Goal: Task Accomplishment & Management: Use online tool/utility

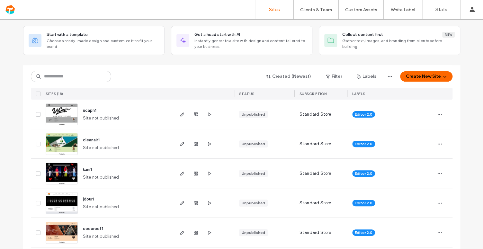
scroll to position [45, 0]
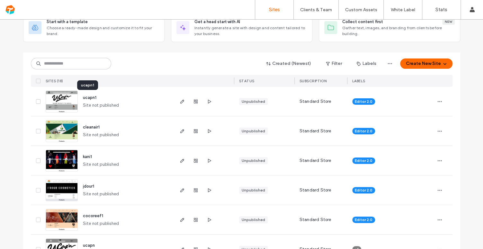
click at [86, 98] on span "ucapn1" at bounding box center [90, 97] width 14 height 5
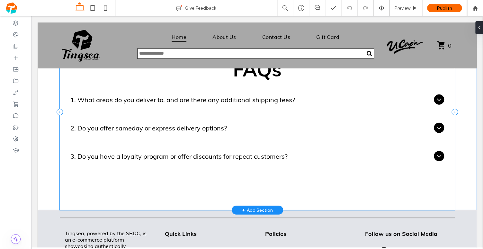
scroll to position [829, 0]
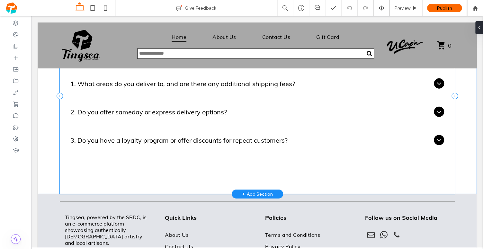
click at [284, 158] on div "FAQs 1. What areas do you deliver to, and are there any additional shipping fee…" at bounding box center [257, 96] width 395 height 196
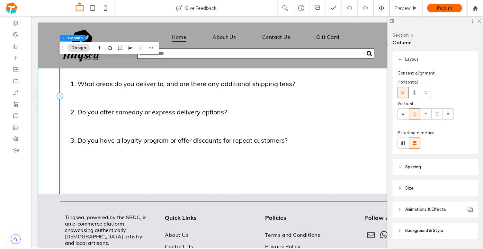
scroll to position [18, 0]
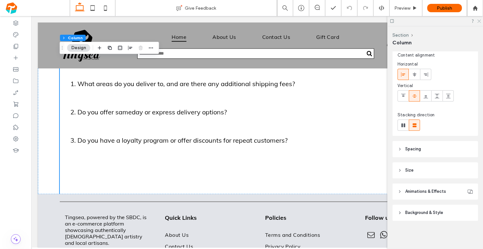
click at [478, 19] on icon at bounding box center [479, 21] width 4 height 4
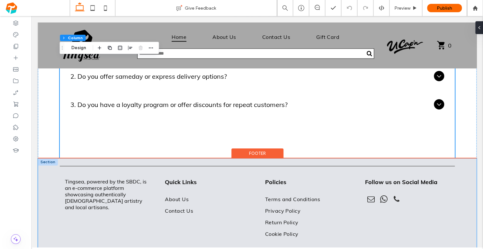
scroll to position [889, 0]
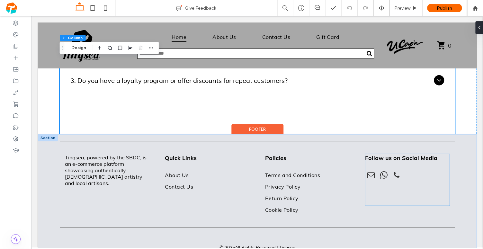
click at [374, 178] on div at bounding box center [407, 175] width 84 height 13
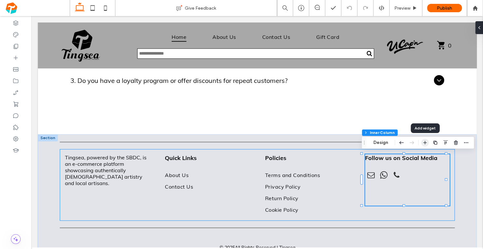
click at [423, 144] on icon "button" at bounding box center [424, 142] width 5 height 5
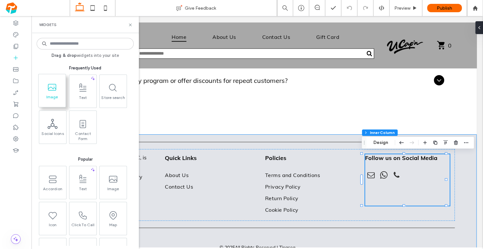
click at [44, 84] on span at bounding box center [52, 87] width 27 height 14
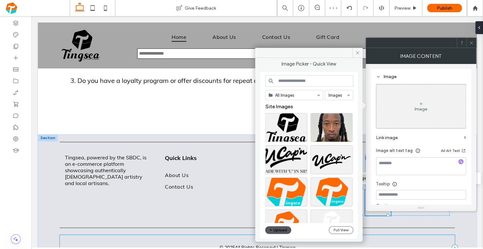
click at [284, 230] on button "Upload" at bounding box center [278, 230] width 26 height 8
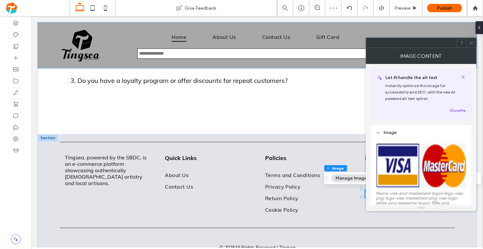
click at [473, 39] on span at bounding box center [471, 43] width 5 height 10
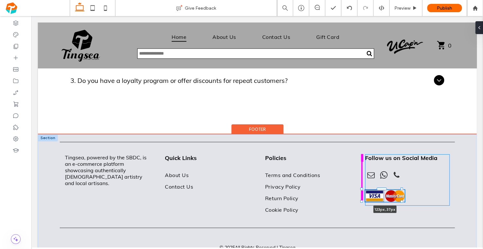
drag, startPoint x: 387, startPoint y: 197, endPoint x: 402, endPoint y: 203, distance: 16.0
click at [402, 203] on div "Tingsea, powered by the SBDC, is an e-commerce platform showcasing authenticall…" at bounding box center [257, 199] width 439 height 131
type input "***"
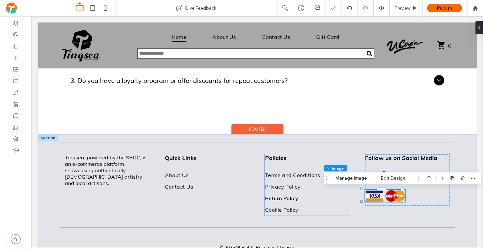
click at [335, 198] on link "Return Policy" at bounding box center [307, 199] width 85 height 12
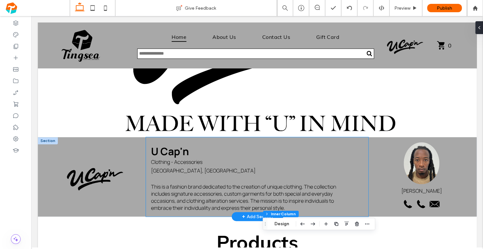
scroll to position [89, 0]
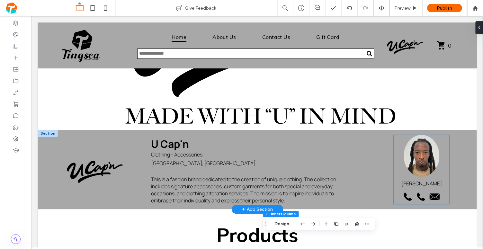
click at [403, 194] on icon at bounding box center [407, 196] width 11 height 11
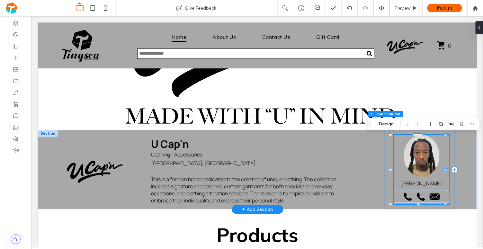
click at [403, 197] on icon at bounding box center [407, 196] width 11 height 11
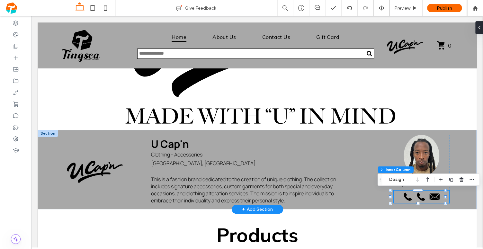
click at [402, 196] on icon at bounding box center [407, 196] width 11 height 11
click at [402, 197] on icon at bounding box center [407, 196] width 11 height 11
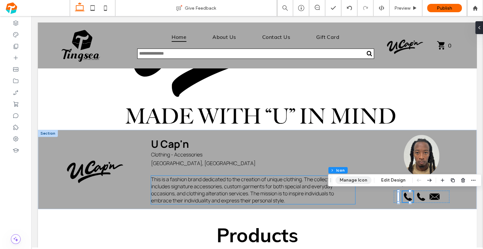
click at [347, 182] on button "Manage Icon" at bounding box center [354, 180] width 36 height 8
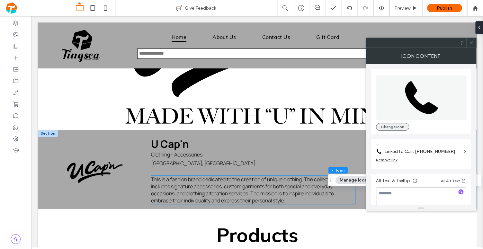
click at [392, 125] on button "Change Icon" at bounding box center [392, 127] width 33 height 8
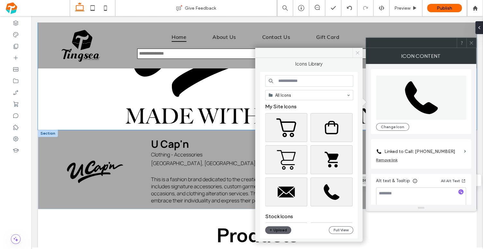
click at [359, 53] on icon at bounding box center [357, 52] width 5 height 5
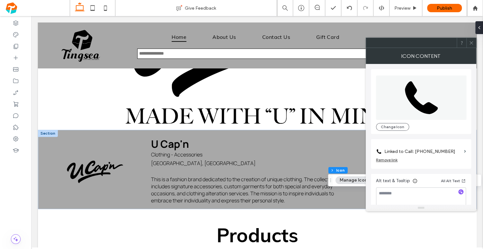
click at [469, 43] on icon at bounding box center [471, 43] width 5 height 5
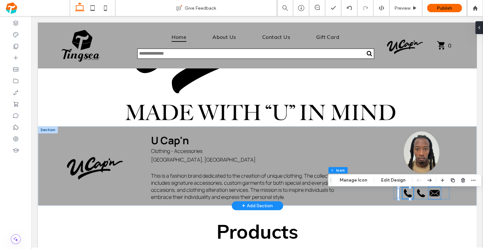
scroll to position [96, 0]
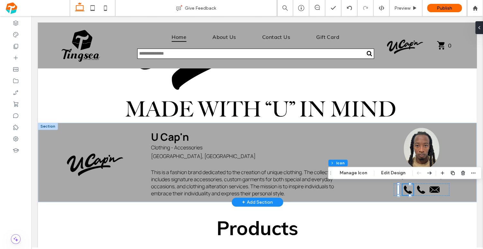
click at [403, 189] on icon at bounding box center [407, 189] width 11 height 11
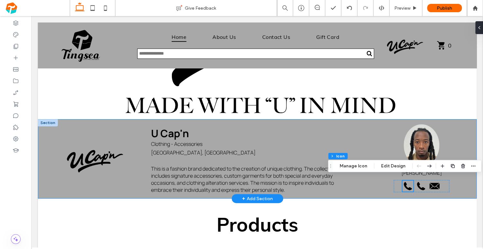
scroll to position [104, 0]
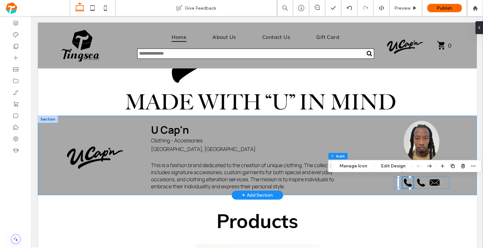
click at [468, 184] on div "U Cap'n Clothing - Accessories Nassau, New Providence This is a fashion brand d…" at bounding box center [257, 155] width 439 height 79
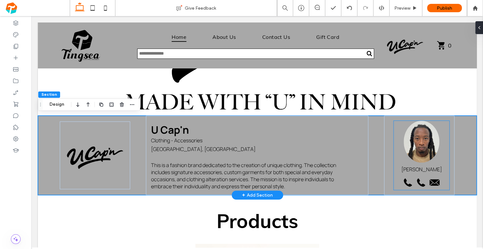
click at [417, 183] on icon at bounding box center [421, 182] width 8 height 8
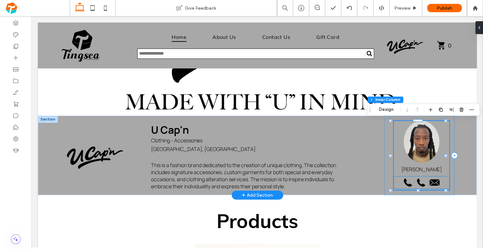
click at [404, 181] on icon at bounding box center [408, 182] width 8 height 8
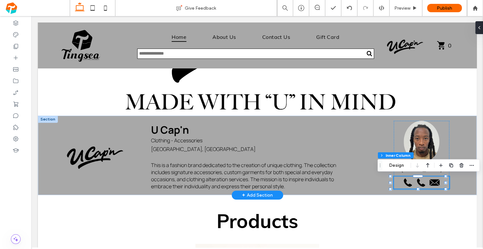
click at [419, 181] on icon at bounding box center [421, 182] width 11 height 11
click at [404, 182] on icon at bounding box center [408, 182] width 8 height 8
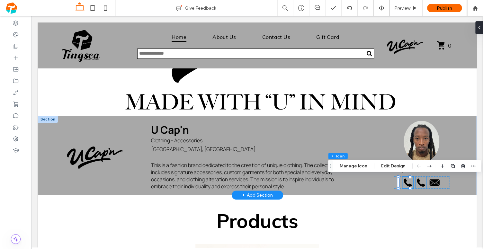
click at [418, 183] on icon at bounding box center [421, 182] width 11 height 11
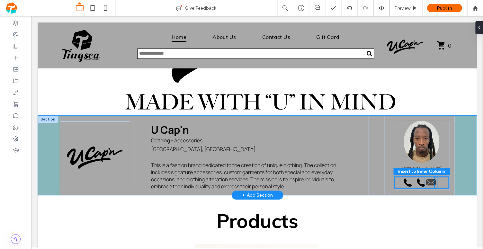
scroll to position [29, 0]
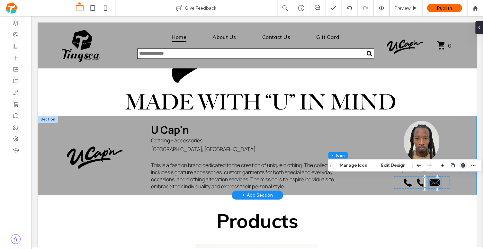
click at [463, 167] on use "button" at bounding box center [463, 165] width 4 height 4
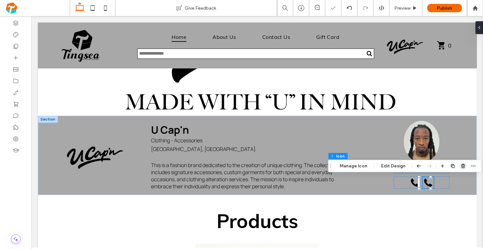
click at [461, 166] on icon "button" at bounding box center [463, 165] width 5 height 5
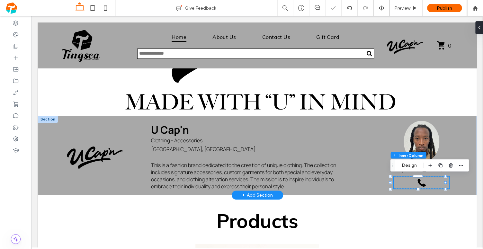
click at [411, 181] on div at bounding box center [422, 182] width 56 height 12
click at [418, 181] on icon at bounding box center [422, 182] width 8 height 8
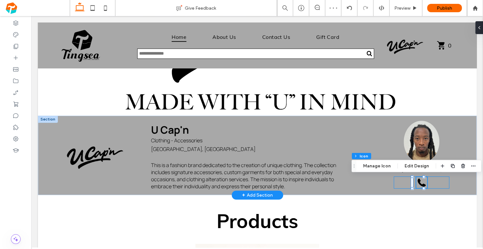
click at [431, 181] on div at bounding box center [422, 182] width 56 height 12
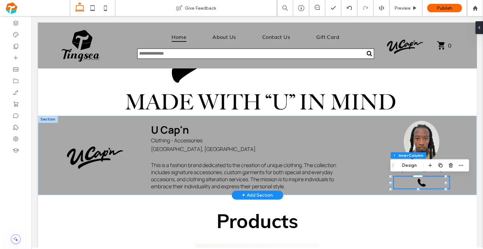
click at [428, 182] on div at bounding box center [422, 182] width 56 height 12
click at [432, 168] on span "button" at bounding box center [430, 165] width 8 height 8
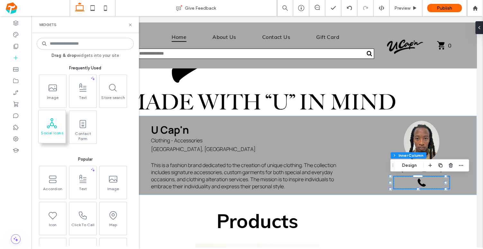
click at [56, 124] on icon at bounding box center [52, 123] width 10 height 10
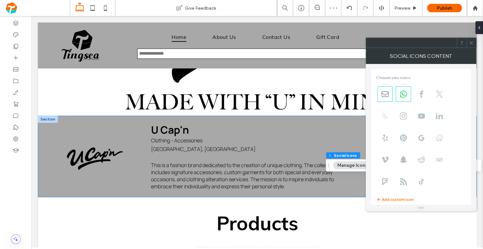
click at [384, 116] on icon at bounding box center [385, 116] width 7 height 7
type input "**"
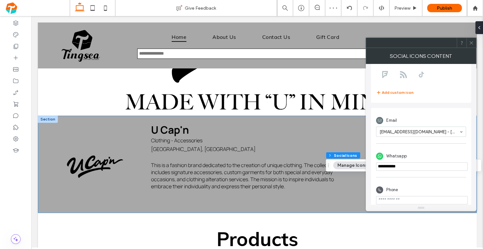
scroll to position [113, 0]
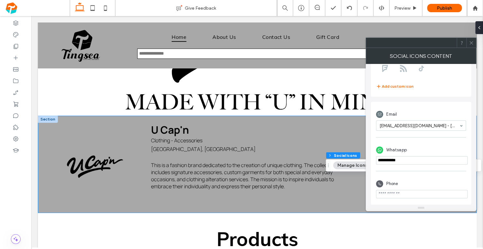
click at [399, 160] on input "phone" at bounding box center [422, 160] width 92 height 8
click at [417, 194] on input "phone" at bounding box center [422, 194] width 92 height 8
paste input "**********"
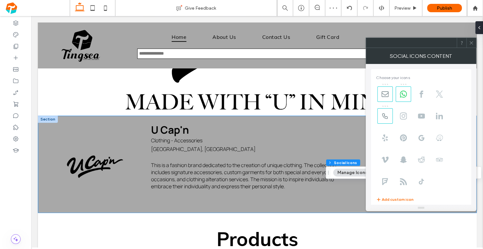
scroll to position [88, 0]
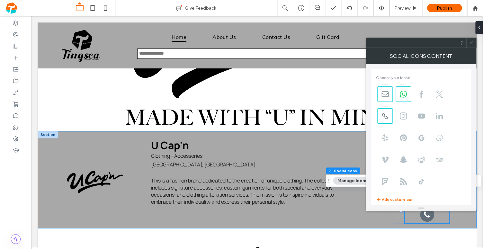
type input "**********"
click at [472, 44] on icon at bounding box center [471, 43] width 5 height 5
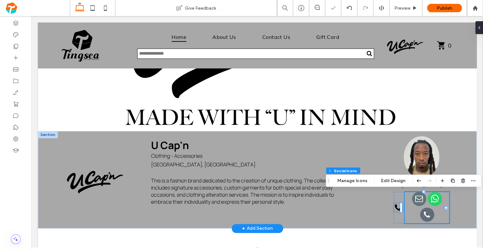
click at [396, 208] on icon at bounding box center [398, 207] width 9 height 9
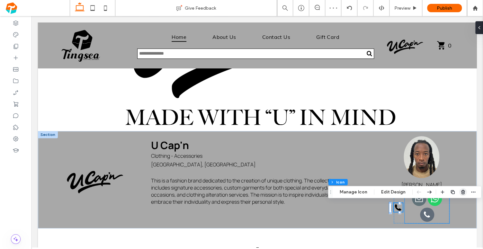
click at [461, 192] on icon "button" at bounding box center [463, 192] width 5 height 5
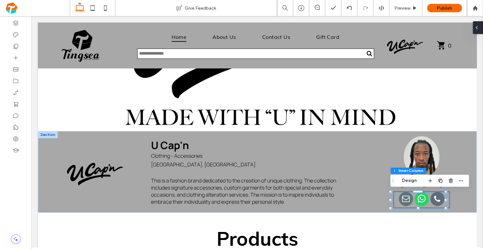
click at [481, 29] on div at bounding box center [478, 27] width 10 height 13
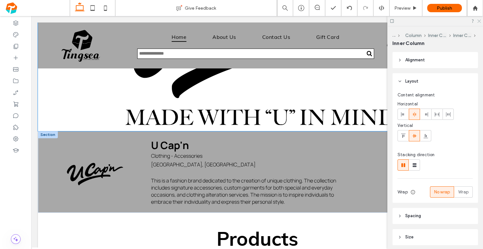
click at [479, 21] on icon at bounding box center [479, 21] width 4 height 4
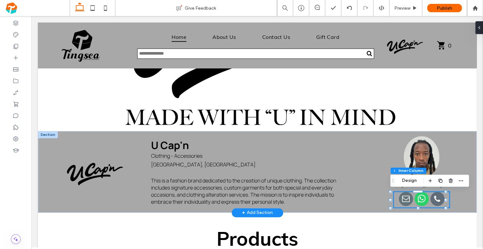
click at [418, 197] on span "whatsapp" at bounding box center [422, 199] width 14 height 14
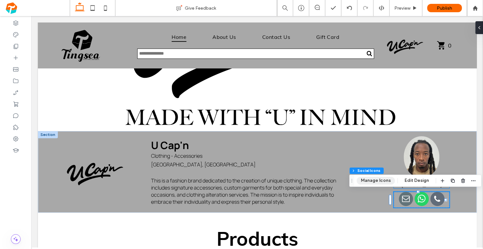
click at [377, 181] on button "Manage Icons" at bounding box center [376, 181] width 38 height 8
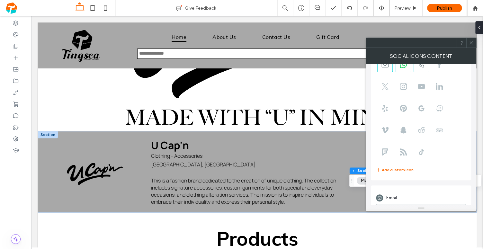
scroll to position [0, 0]
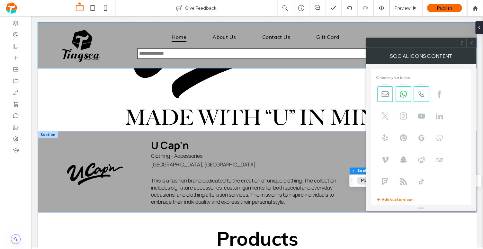
click at [475, 45] on div at bounding box center [471, 43] width 10 height 10
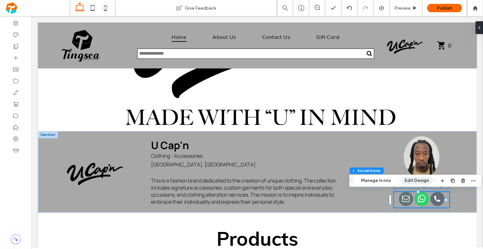
click at [416, 184] on button "Edit Design" at bounding box center [417, 181] width 33 height 8
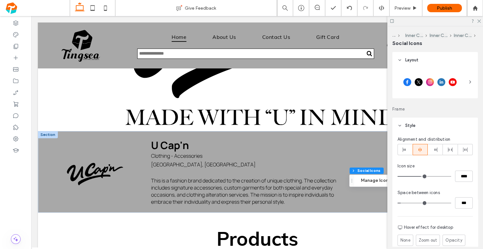
click at [460, 81] on div at bounding box center [435, 82] width 75 height 23
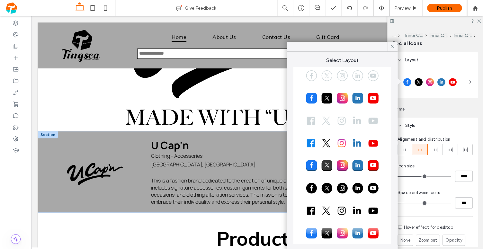
scroll to position [36, 0]
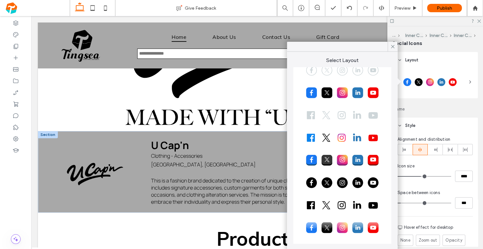
click at [343, 208] on div at bounding box center [342, 205] width 88 height 16
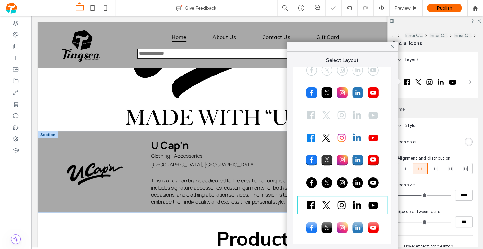
type input "**"
click at [394, 45] on use at bounding box center [392, 46] width 3 height 3
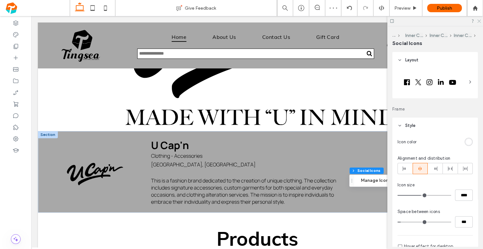
click at [480, 21] on icon at bounding box center [479, 21] width 4 height 4
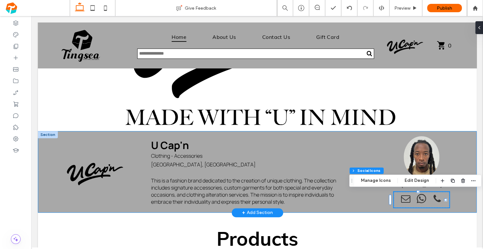
click at [471, 209] on div "U Cap'n Clothing - Accessories Nassau, New Providence This is a fashion brand d…" at bounding box center [257, 172] width 439 height 82
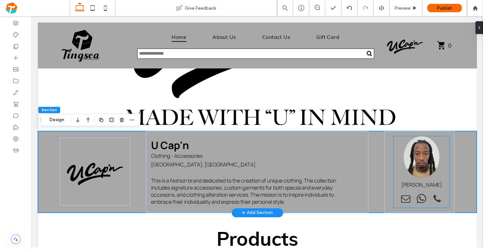
click at [418, 200] on span "whatsapp" at bounding box center [422, 199] width 14 height 14
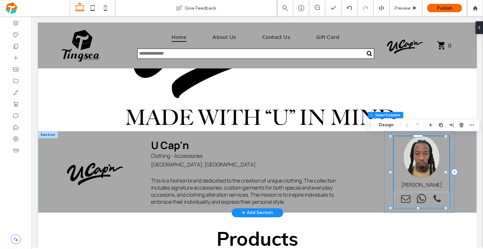
click at [415, 201] on span "whatsapp" at bounding box center [422, 199] width 14 height 14
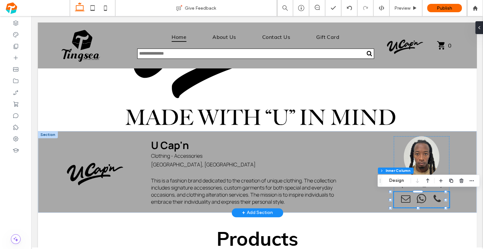
click at [417, 198] on span "whatsapp" at bounding box center [422, 199] width 14 height 14
click at [405, 197] on span "email" at bounding box center [406, 199] width 14 height 14
click at [403, 198] on span "email" at bounding box center [406, 199] width 14 height 14
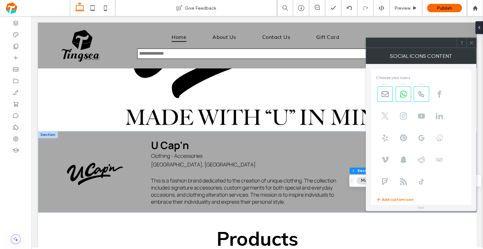
click at [473, 41] on icon at bounding box center [471, 43] width 5 height 5
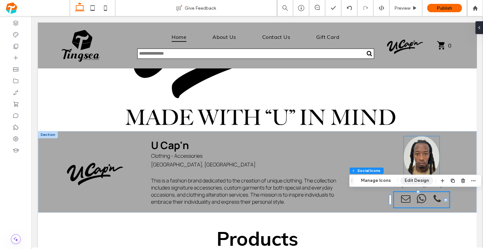
click at [417, 180] on button "Edit Design" at bounding box center [417, 181] width 33 height 8
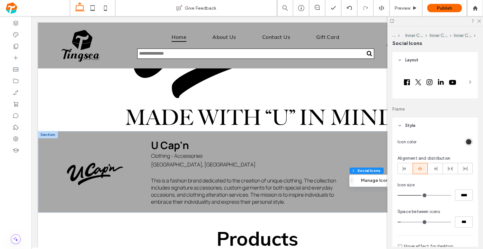
click at [467, 141] on div "rgb(51, 51, 51)" at bounding box center [468, 141] width 5 height 5
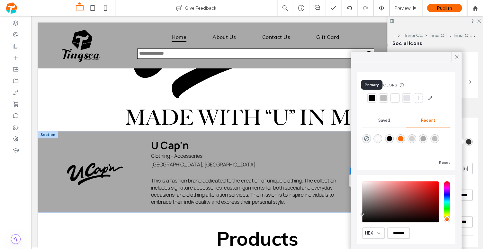
click at [373, 99] on div at bounding box center [372, 98] width 6 height 6
type input "**"
click at [458, 58] on icon at bounding box center [457, 57] width 6 height 6
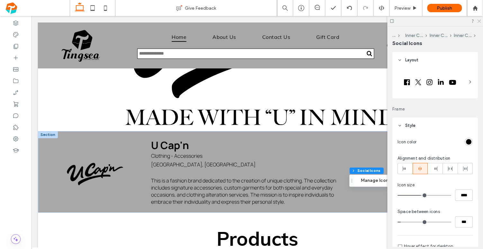
click at [480, 22] on icon at bounding box center [479, 21] width 4 height 4
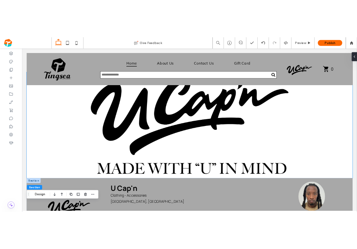
scroll to position [91, 0]
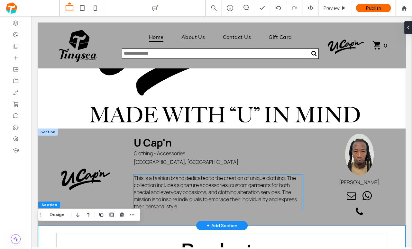
click at [154, 180] on span "This is a fashion brand dedicated to the creation of unique clothing. The colle…" at bounding box center [215, 192] width 163 height 35
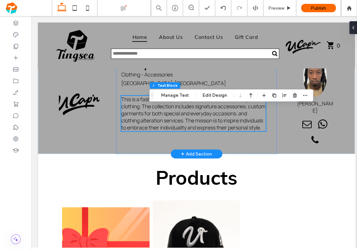
scroll to position [142, 0]
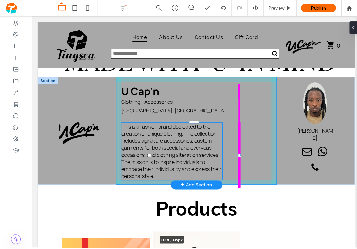
drag, startPoint x: 208, startPoint y: 182, endPoint x: 251, endPoint y: 181, distance: 43.7
click at [251, 181] on div "U Cap'n Clothing - Accessories Nassau, New Providence This is a fashion brand d…" at bounding box center [196, 131] width 317 height 108
type input "***"
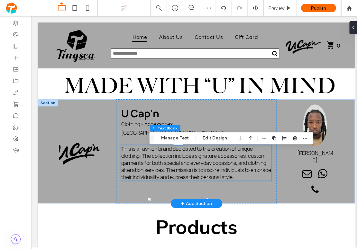
scroll to position [201, 0]
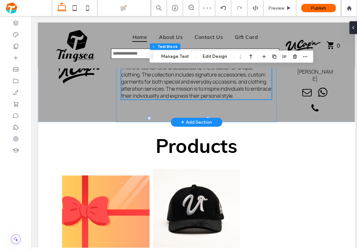
click at [193, 126] on div "+ Add Section" at bounding box center [196, 122] width 31 height 7
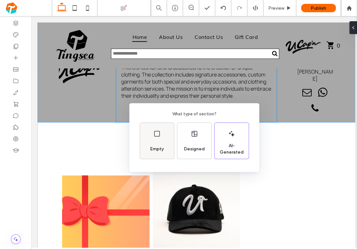
drag, startPoint x: 159, startPoint y: 139, endPoint x: 149, endPoint y: 138, distance: 10.0
click at [159, 139] on div "Empty" at bounding box center [157, 141] width 34 height 36
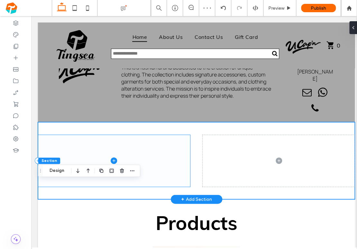
click at [125, 187] on span at bounding box center [114, 161] width 152 height 52
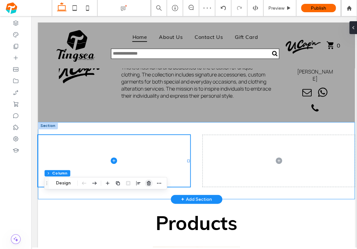
click at [149, 184] on use "button" at bounding box center [149, 183] width 4 height 4
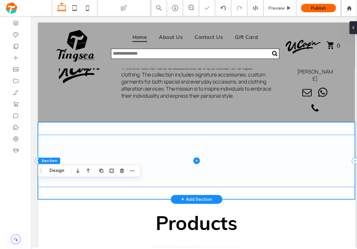
click at [212, 187] on span at bounding box center [196, 161] width 317 height 52
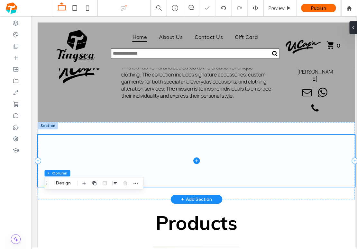
drag, startPoint x: 131, startPoint y: 195, endPoint x: 146, endPoint y: 211, distance: 22.5
click at [146, 187] on span at bounding box center [196, 161] width 317 height 52
click at [194, 188] on div at bounding box center [196, 160] width 317 height 77
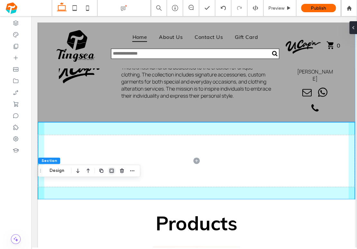
click at [108, 170] on span "button" at bounding box center [112, 171] width 8 height 8
type input "*"
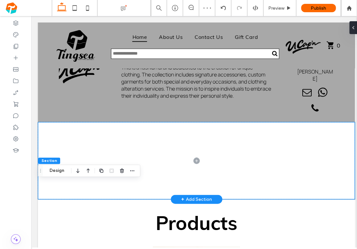
click at [42, 188] on div at bounding box center [196, 160] width 317 height 77
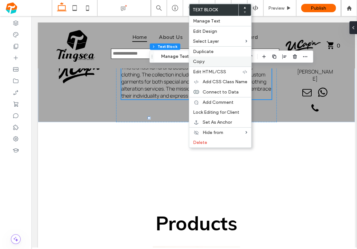
click at [197, 57] on div "Copy" at bounding box center [220, 62] width 62 height 10
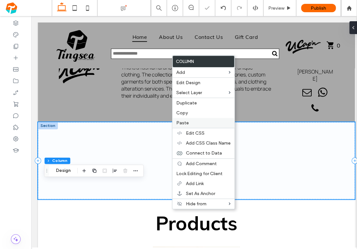
click at [185, 120] on span "Paste" at bounding box center [182, 122] width 13 height 5
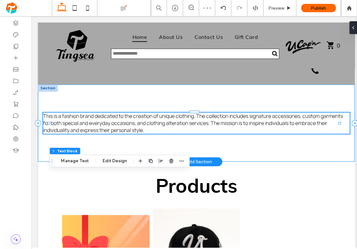
scroll to position [246, 0]
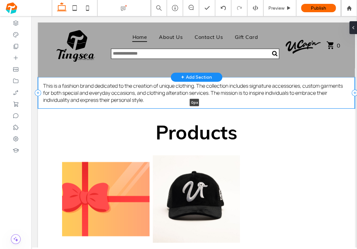
drag, startPoint x: 242, startPoint y: 214, endPoint x: 247, endPoint y: 133, distance: 80.8
type input "*"
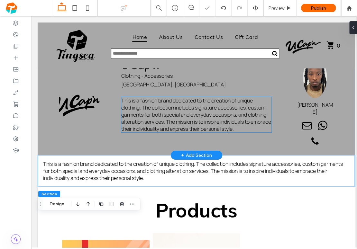
scroll to position [131, 0]
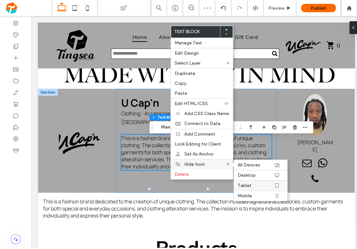
click at [254, 183] on label "Tablet" at bounding box center [256, 185] width 36 height 5
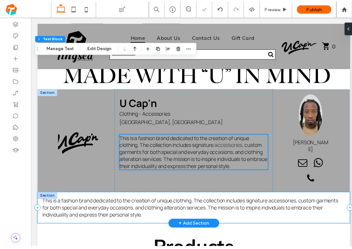
scroll to position [123, 0]
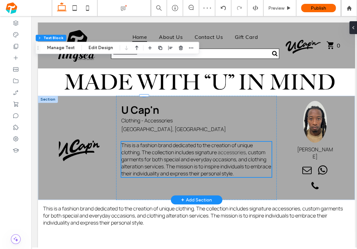
click at [32, 16] on p "Leander Albury" at bounding box center [32, 16] width 0 height 0
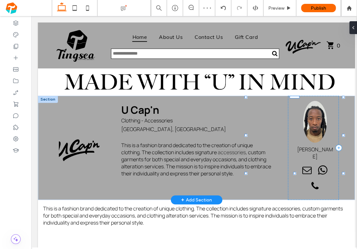
click at [32, 16] on p "Leander Albury" at bounding box center [32, 16] width 0 height 0
drag, startPoint x: 307, startPoint y: 153, endPoint x: 311, endPoint y: 152, distance: 4.5
click at [277, 143] on div at bounding box center [277, 142] width 0 height 0
type input "**"
type input "****"
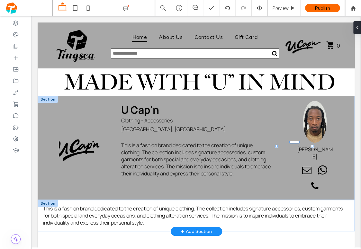
click at [43, 200] on div at bounding box center [48, 203] width 20 height 7
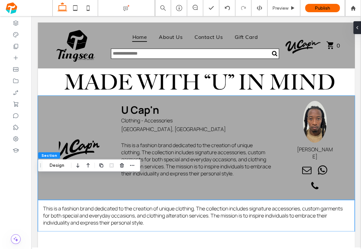
click at [137, 167] on div "Section Design" at bounding box center [89, 165] width 102 height 12
click at [136, 167] on div "Section Design" at bounding box center [89, 165] width 102 height 12
click at [133, 167] on icon "button" at bounding box center [132, 165] width 5 height 5
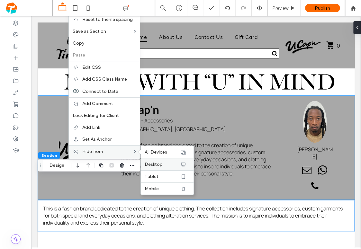
click at [153, 168] on div "Desktop" at bounding box center [167, 164] width 53 height 12
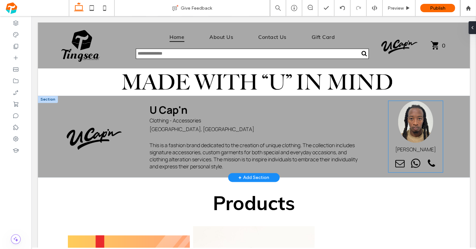
click at [414, 166] on span "whatsapp" at bounding box center [415, 164] width 14 height 14
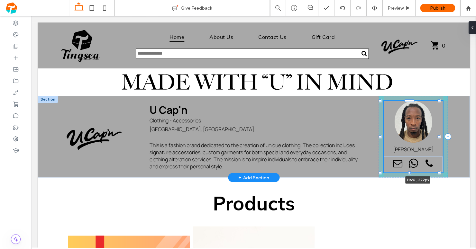
drag, startPoint x: 384, startPoint y: 137, endPoint x: 370, endPoint y: 137, distance: 13.8
click at [370, 137] on div "U Cap'n Clothing - Accessories Nassau, New Providence This is a fashion brand d…" at bounding box center [253, 137] width 431 height 82
type input "***"
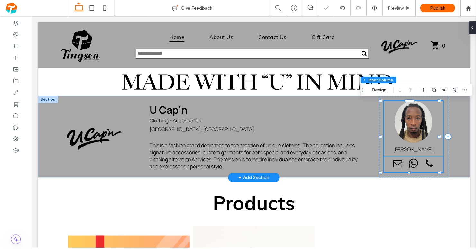
click at [412, 162] on span "whatsapp" at bounding box center [413, 164] width 14 height 14
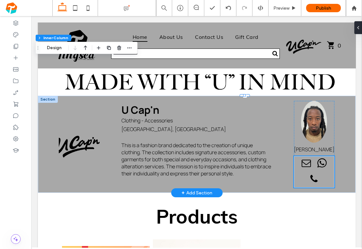
click at [50, 103] on div at bounding box center [48, 99] width 20 height 7
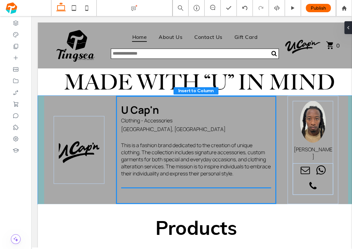
drag, startPoint x: 122, startPoint y: 187, endPoint x: 202, endPoint y: 152, distance: 88.0
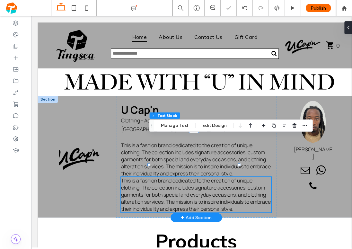
click at [200, 177] on span "This is a fashion brand dedicated to the creation of unique clothing. The colle…" at bounding box center [196, 194] width 150 height 35
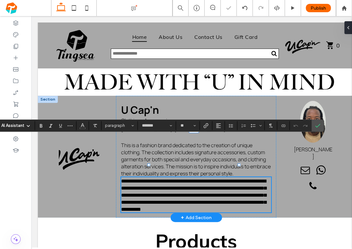
click at [203, 179] on span "**********" at bounding box center [193, 195] width 145 height 33
click at [202, 179] on span "**********" at bounding box center [193, 195] width 145 height 33
click at [203, 179] on span "**********" at bounding box center [193, 195] width 145 height 33
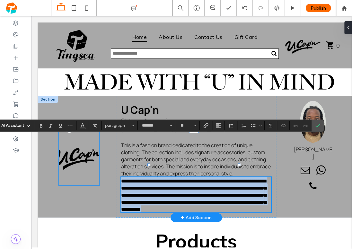
drag, startPoint x: 219, startPoint y: 197, endPoint x: 132, endPoint y: 130, distance: 109.4
click at [132, 130] on div "**********" at bounding box center [196, 157] width 317 height 122
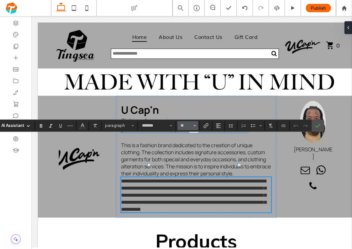
click at [194, 126] on icon "Size" at bounding box center [195, 125] width 3 height 3
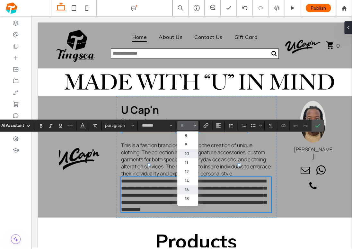
click at [185, 157] on label "10" at bounding box center [187, 153] width 21 height 9
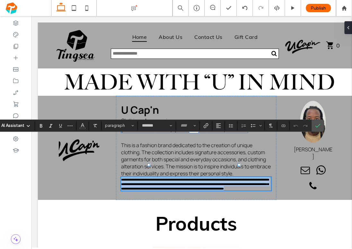
type input "**"
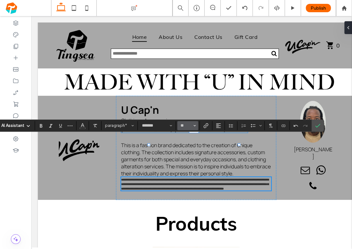
click at [195, 129] on span "Size" at bounding box center [195, 126] width 3 height 8
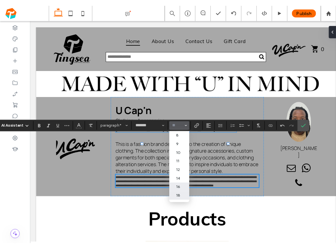
scroll to position [7, 0]
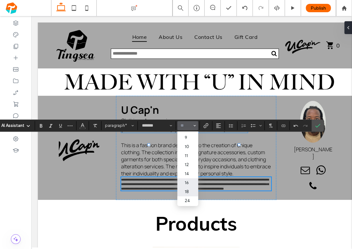
click at [189, 191] on label "18" at bounding box center [187, 191] width 21 height 9
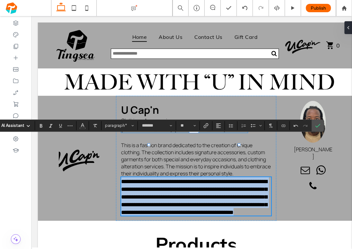
type input "**"
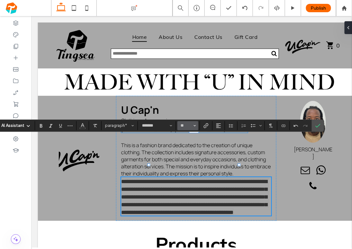
click at [194, 126] on icon "Size" at bounding box center [195, 125] width 3 height 3
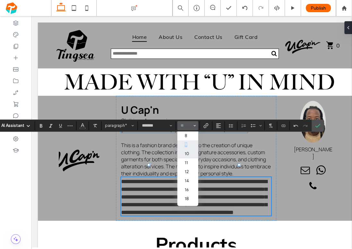
click at [186, 145] on label "9" at bounding box center [187, 144] width 21 height 9
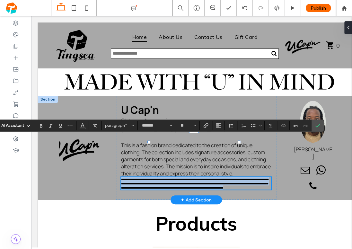
click at [202, 178] on span "**********" at bounding box center [195, 183] width 148 height 11
type input "*"
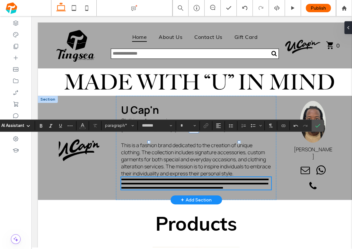
click at [217, 177] on p "**********" at bounding box center [196, 183] width 150 height 13
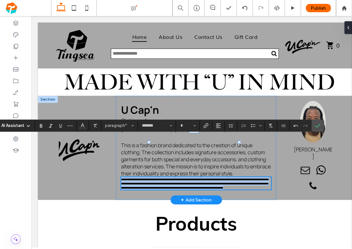
drag, startPoint x: 202, startPoint y: 150, endPoint x: 149, endPoint y: 133, distance: 56.1
click at [149, 133] on div "**********" at bounding box center [196, 148] width 160 height 104
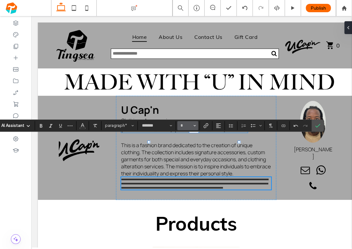
click at [194, 128] on span "Size" at bounding box center [195, 126] width 3 height 8
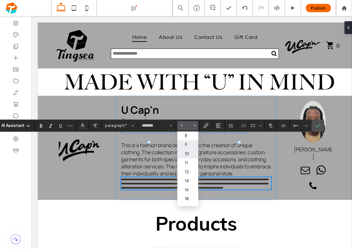
click at [189, 157] on label "10" at bounding box center [187, 153] width 21 height 9
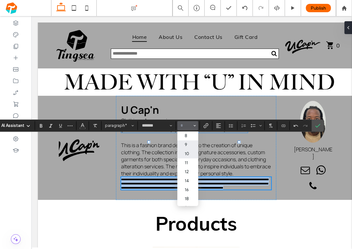
type input "*"
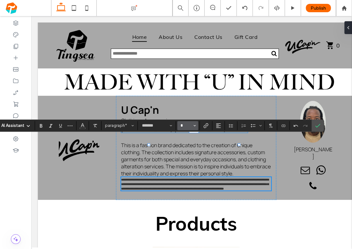
click at [191, 127] on input "*" at bounding box center [186, 125] width 13 height 5
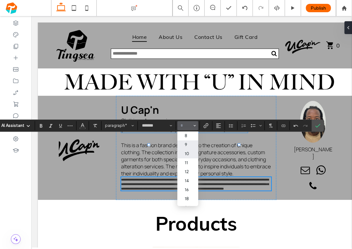
click at [193, 154] on label "10" at bounding box center [187, 153] width 21 height 9
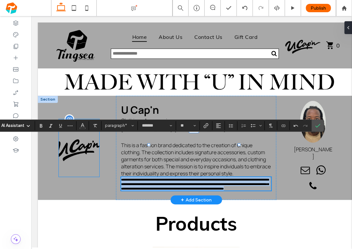
drag, startPoint x: 198, startPoint y: 157, endPoint x: 136, endPoint y: 133, distance: 66.4
click at [135, 133] on div "**********" at bounding box center [196, 148] width 317 height 104
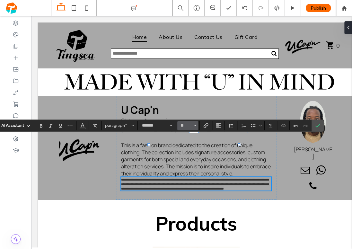
click at [196, 130] on button "**" at bounding box center [187, 125] width 21 height 9
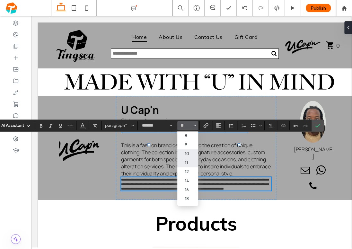
click at [189, 161] on label "11" at bounding box center [187, 162] width 21 height 9
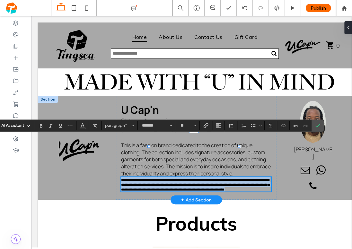
type input "**"
click at [204, 178] on span "**********" at bounding box center [195, 184] width 149 height 13
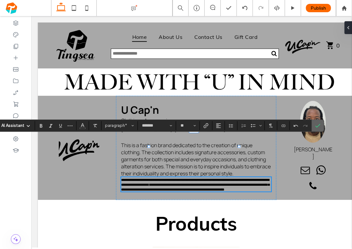
click at [318, 127] on icon "Confirm" at bounding box center [317, 125] width 5 height 5
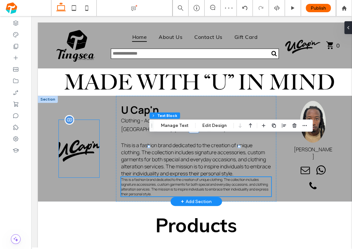
click at [86, 136] on img at bounding box center [79, 149] width 41 height 58
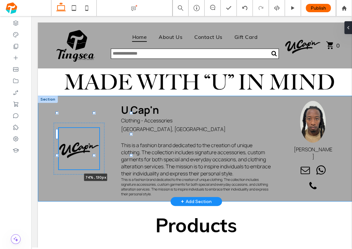
drag, startPoint x: 44, startPoint y: 167, endPoint x: 57, endPoint y: 151, distance: 20.5
click at [57, 151] on div "74% , 130px U Cap'n Clothing - Accessories Nassau, New Providence This is a fas…" at bounding box center [196, 149] width 317 height 106
type input "**"
type input "****"
type input "***"
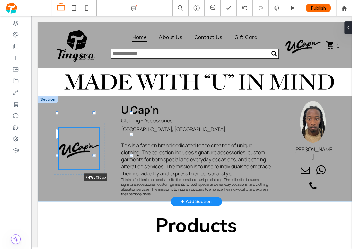
type input "***"
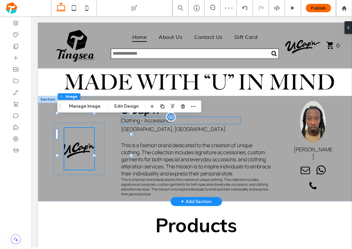
click at [171, 124] on p "Clothing - Accessories" at bounding box center [180, 120] width 119 height 7
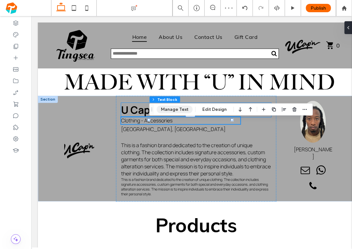
click at [183, 110] on button "Manage Text" at bounding box center [175, 109] width 36 height 8
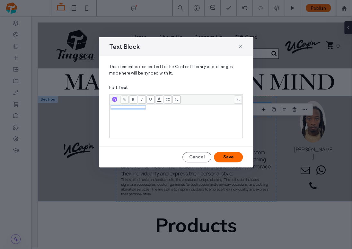
drag, startPoint x: 165, startPoint y: 111, endPoint x: 78, endPoint y: 101, distance: 87.6
click at [78, 101] on div "**********" at bounding box center [176, 124] width 352 height 249
click at [239, 46] on icon at bounding box center [240, 46] width 5 height 5
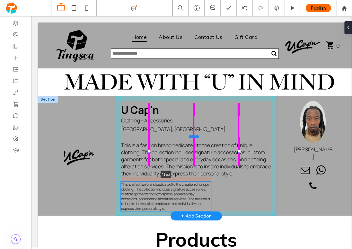
drag, startPoint x: 194, startPoint y: 136, endPoint x: 194, endPoint y: 142, distance: 5.8
click at [194, 138] on div at bounding box center [194, 136] width 10 height 3
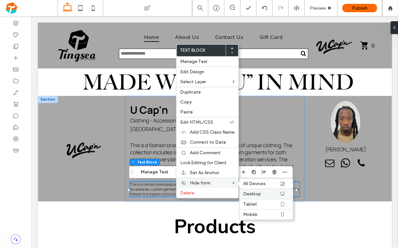
click at [257, 191] on span "Desktop" at bounding box center [252, 193] width 18 height 5
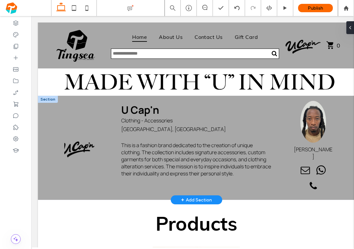
click at [32, 16] on img at bounding box center [32, 16] width 0 height 0
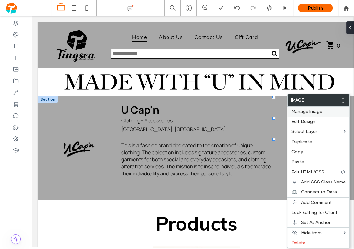
click at [303, 111] on span "Manage Image" at bounding box center [306, 111] width 31 height 5
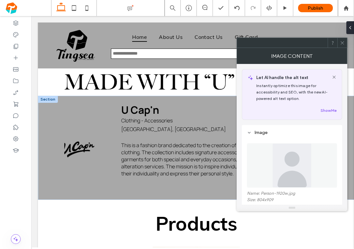
click at [285, 176] on img at bounding box center [291, 165] width 39 height 44
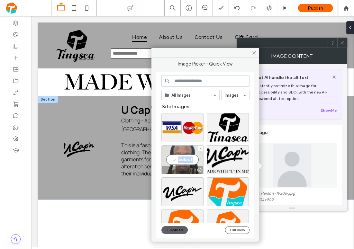
click at [188, 165] on div "Select" at bounding box center [182, 159] width 42 height 29
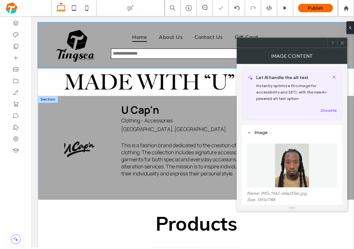
click at [343, 45] on span at bounding box center [342, 43] width 5 height 10
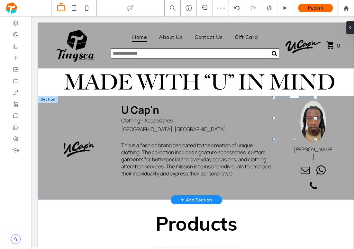
click at [32, 16] on icon at bounding box center [32, 16] width 0 height 0
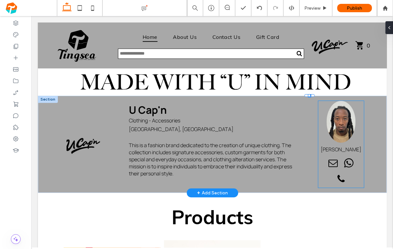
click at [342, 165] on span "whatsapp" at bounding box center [349, 163] width 14 height 14
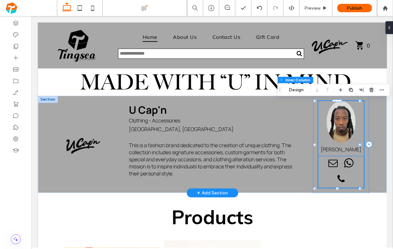
click at [330, 165] on span "email" at bounding box center [333, 163] width 14 height 14
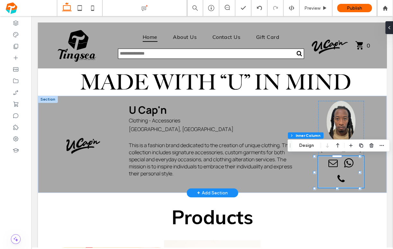
click at [330, 164] on span "email" at bounding box center [333, 163] width 14 height 14
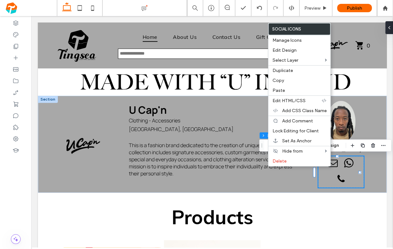
click at [329, 171] on link "email" at bounding box center [333, 164] width 14 height 16
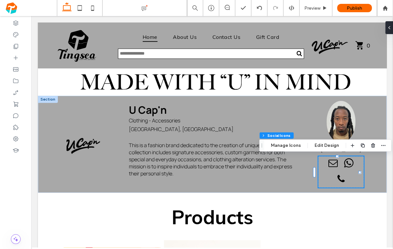
click at [329, 171] on link "email" at bounding box center [333, 164] width 14 height 16
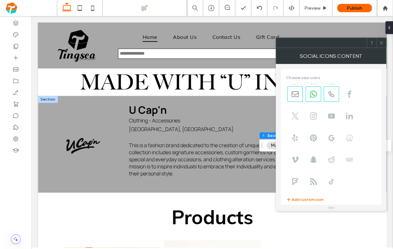
click at [384, 43] on div at bounding box center [381, 43] width 10 height 10
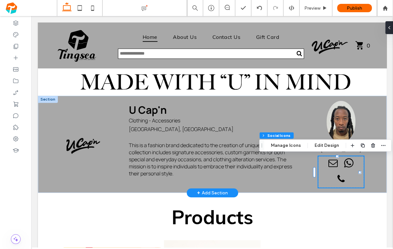
click at [330, 163] on span "email" at bounding box center [333, 163] width 14 height 14
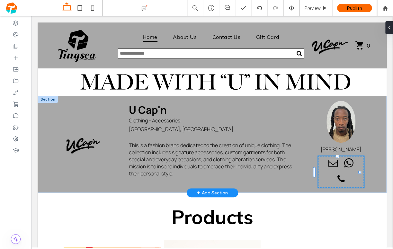
type input "**"
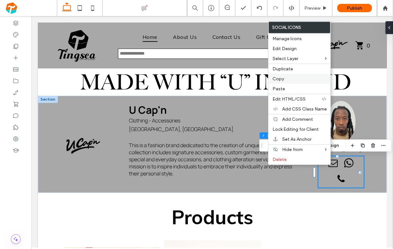
click at [288, 76] on label "Copy" at bounding box center [299, 78] width 54 height 5
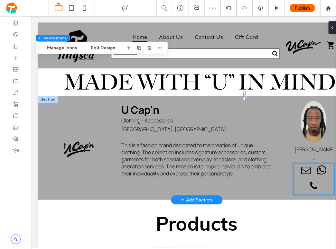
click at [32, 16] on icon at bounding box center [32, 16] width 0 height 0
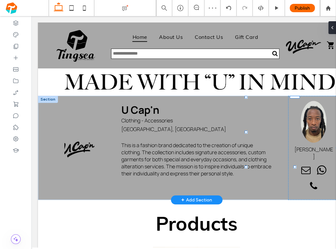
click at [32, 16] on icon at bounding box center [32, 16] width 0 height 0
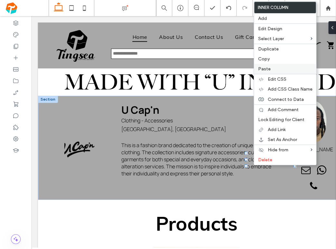
click at [270, 65] on div "Paste" at bounding box center [285, 69] width 62 height 10
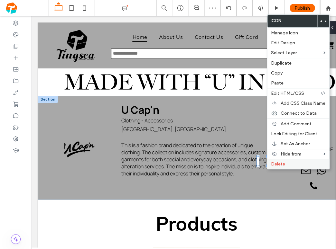
click at [275, 162] on span "Delete" at bounding box center [278, 163] width 14 height 5
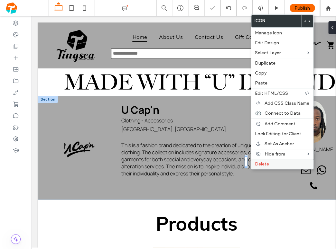
click at [265, 163] on span "Delete" at bounding box center [262, 163] width 14 height 5
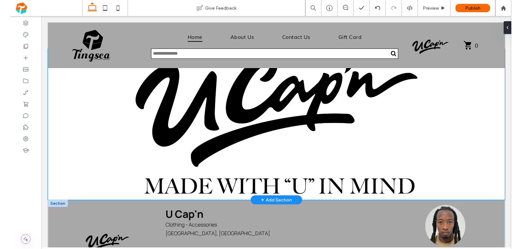
scroll to position [106, 0]
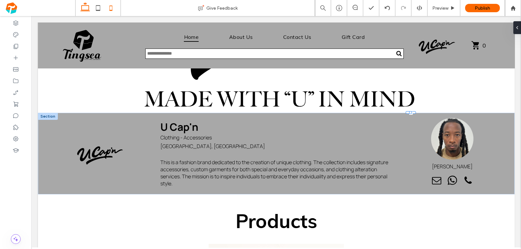
click at [109, 9] on use at bounding box center [110, 7] width 3 height 5
type input "**"
type input "****"
type input "**"
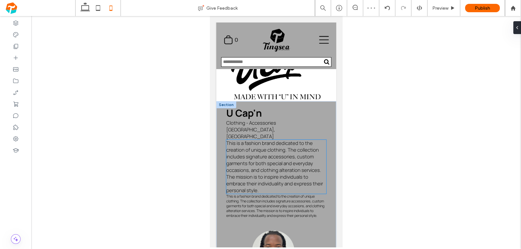
scroll to position [23, 0]
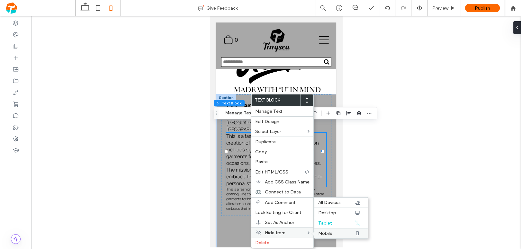
click at [328, 231] on span "Mobile" at bounding box center [325, 233] width 14 height 5
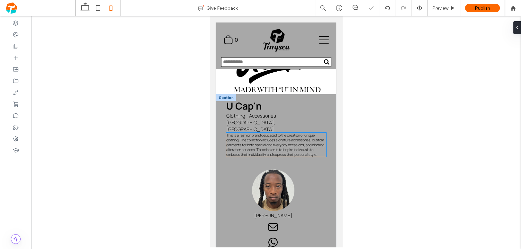
click at [261, 136] on span "This is a fashion brand dedicated to the creation of unique clothing. The colle…" at bounding box center [275, 145] width 98 height 24
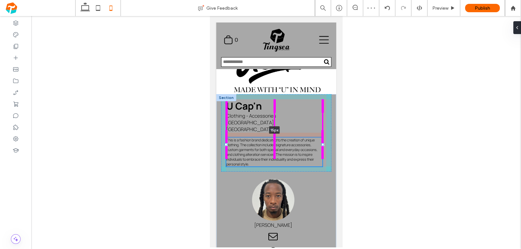
drag, startPoint x: 273, startPoint y: 123, endPoint x: 274, endPoint y: 127, distance: 4.2
click at [274, 129] on div at bounding box center [274, 130] width 10 height 3
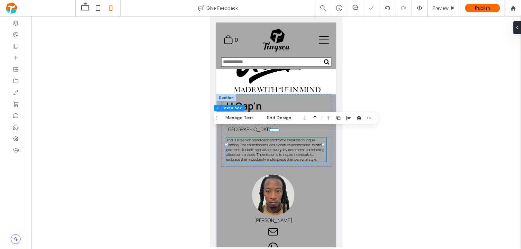
click at [393, 167] on div at bounding box center [277, 131] width 490 height 231
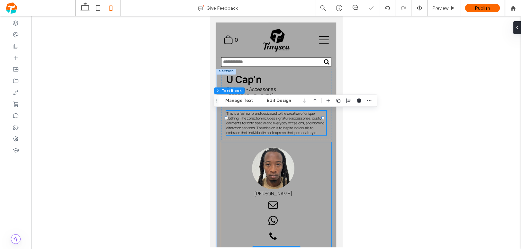
scroll to position [67, 0]
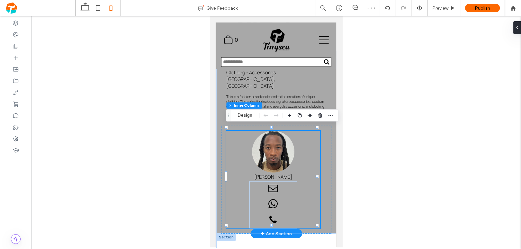
click at [271, 197] on span "whatsapp" at bounding box center [273, 204] width 14 height 14
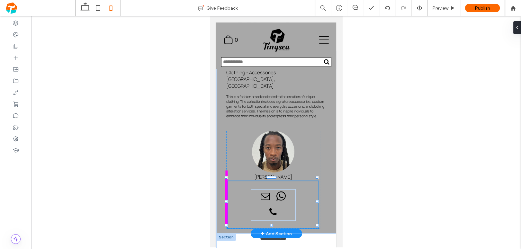
drag, startPoint x: 248, startPoint y: 200, endPoint x: 225, endPoint y: 195, distance: 22.9
click at [225, 195] on div "U Cap'n Clothing - Accessories Nassau, New Providence This is a fashion brand d…" at bounding box center [276, 142] width 120 height 183
type input "***"
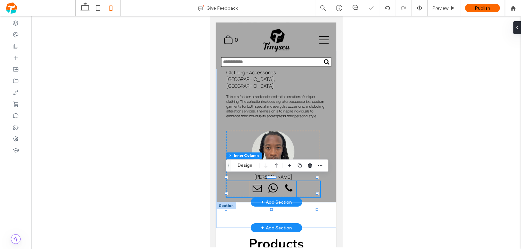
click at [253, 196] on div at bounding box center [273, 189] width 46 height 16
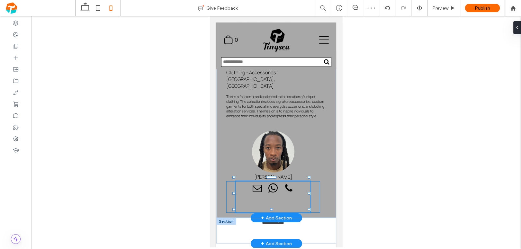
drag, startPoint x: 248, startPoint y: 192, endPoint x: 233, endPoint y: 189, distance: 15.4
click at [233, 189] on div "U Cap'n Clothing - Accessories Nassau, New Providence This is a fashion brand d…" at bounding box center [276, 134] width 120 height 167
type input "**"
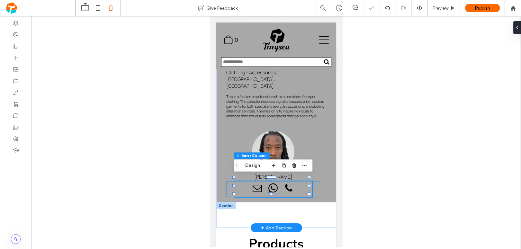
click at [364, 186] on div at bounding box center [277, 131] width 490 height 231
click at [395, 156] on div at bounding box center [277, 131] width 490 height 231
click at [85, 9] on icon at bounding box center [85, 8] width 13 height 13
type input "***"
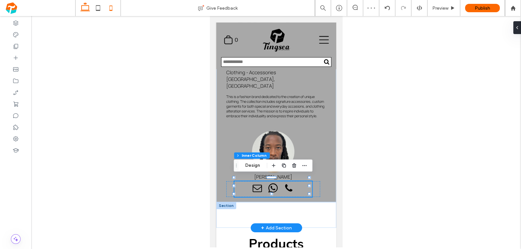
type input "**"
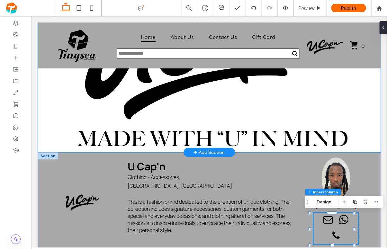
click at [329, 222] on span "email" at bounding box center [328, 220] width 14 height 14
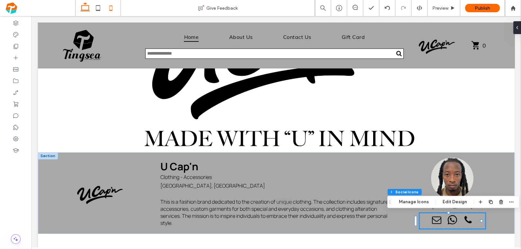
click at [111, 11] on use at bounding box center [110, 7] width 3 height 5
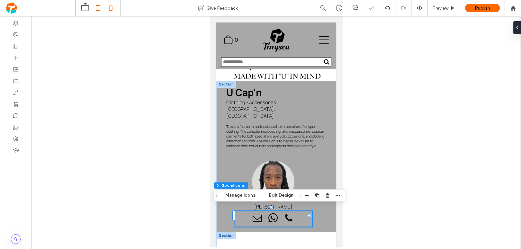
click at [94, 9] on icon at bounding box center [98, 8] width 13 height 13
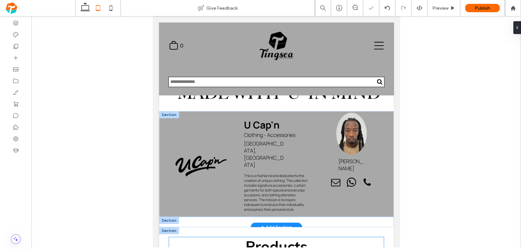
scroll to position [0, 0]
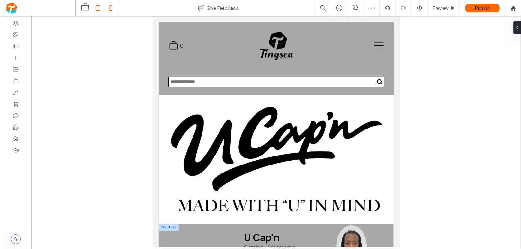
click at [116, 9] on icon at bounding box center [110, 8] width 13 height 13
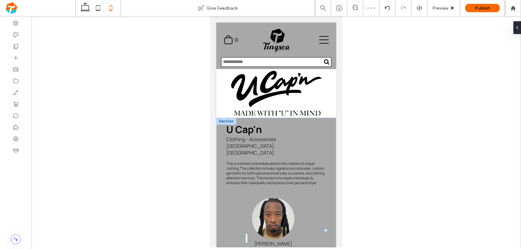
type input "**"
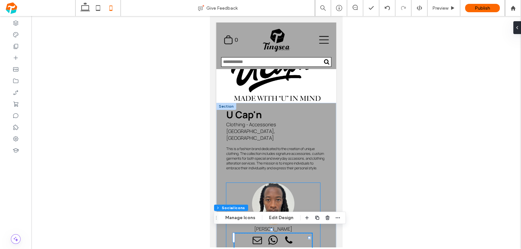
scroll to position [47, 0]
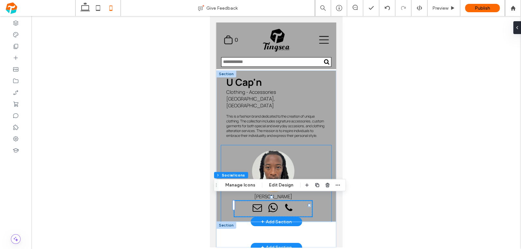
click at [270, 145] on div "Leander Albury Leander Albury" at bounding box center [276, 183] width 110 height 77
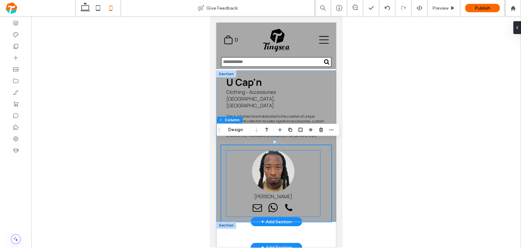
click at [252, 156] on div at bounding box center [273, 171] width 42 height 42
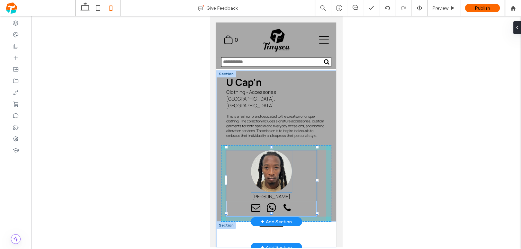
click at [270, 147] on div "U Cap'n Clothing - Accessories Nassau, New Providence This is a fashion brand d…" at bounding box center [276, 145] width 120 height 151
type input "***"
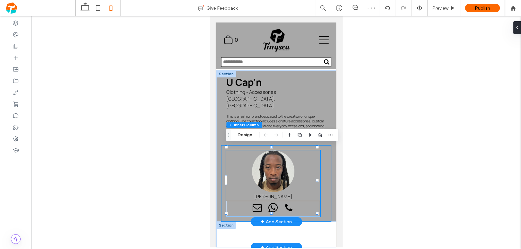
click at [224, 150] on div "Leander Albury Leander Albury 94% , 203px" at bounding box center [276, 183] width 110 height 77
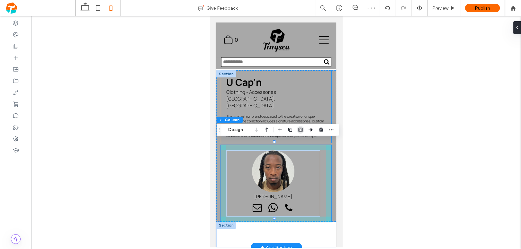
click at [301, 131] on icon "button" at bounding box center [300, 129] width 5 height 5
type input "*"
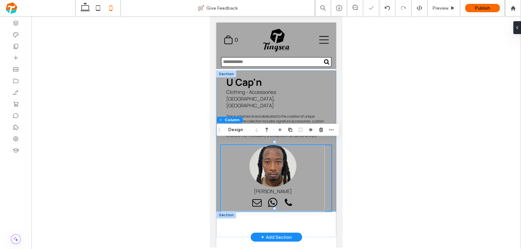
click at [360, 171] on div at bounding box center [277, 131] width 490 height 231
click at [315, 114] on span "This is a fashion brand dedicated to the creation of unique clothing. The colle…" at bounding box center [275, 126] width 98 height 24
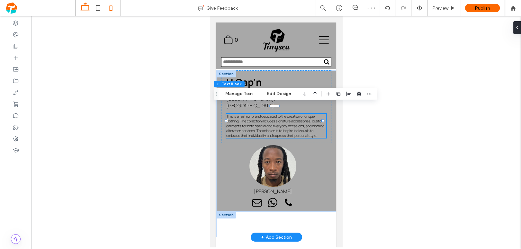
click at [87, 10] on use at bounding box center [85, 6] width 10 height 9
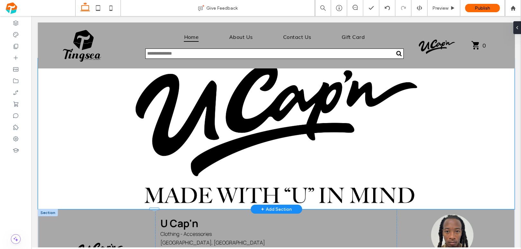
scroll to position [0, 0]
